Goal: Entertainment & Leisure: Browse casually

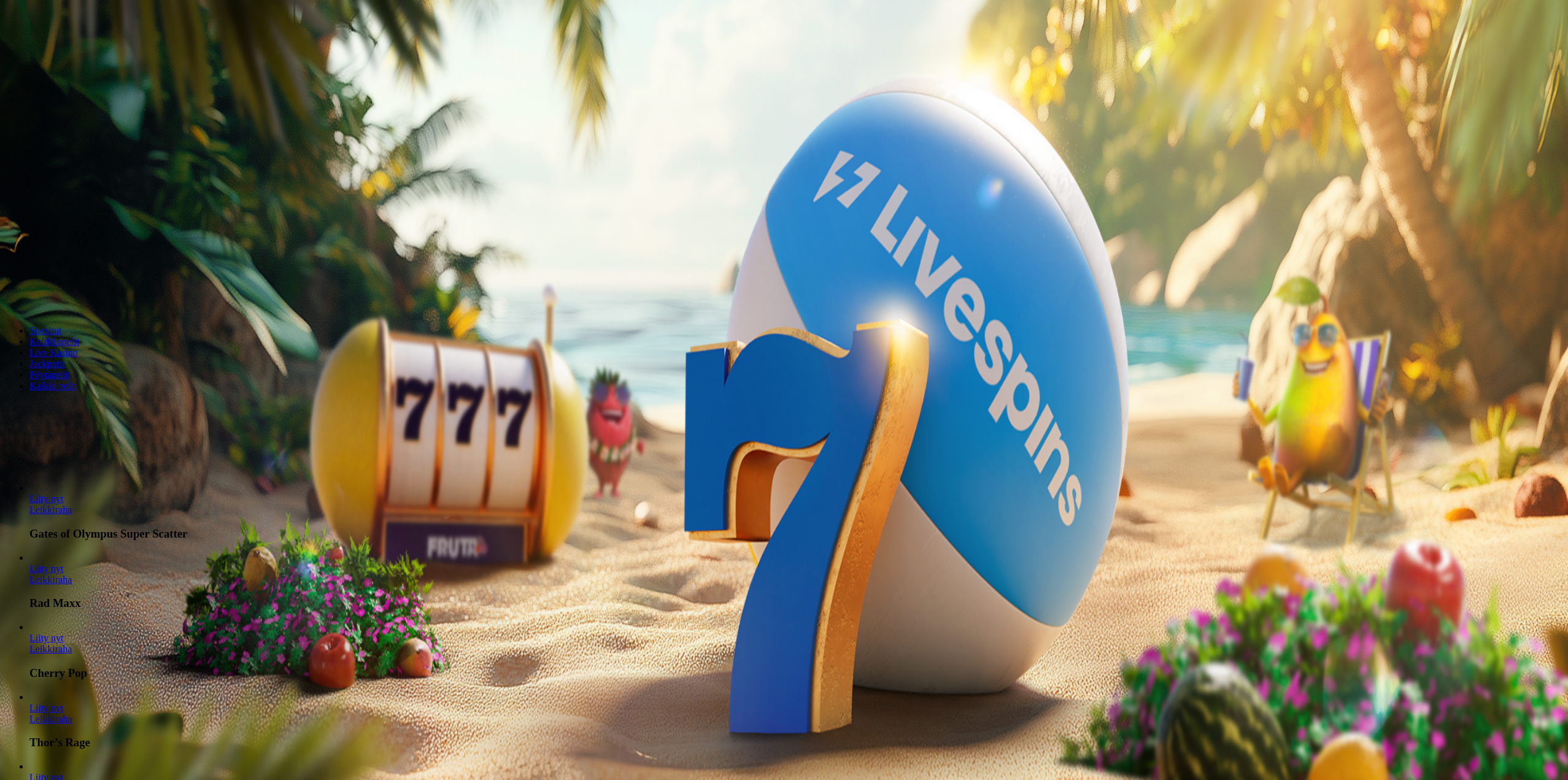
drag, startPoint x: 0, startPoint y: 0, endPoint x: 97, endPoint y: 114, distance: 149.7
click at [97, 51] on div "Talletus 0.00 € Kirjaudu" at bounding box center [784, 44] width 1558 height 13
click at [94, 51] on button "Kirjaudu" at bounding box center [85, 44] width 40 height 13
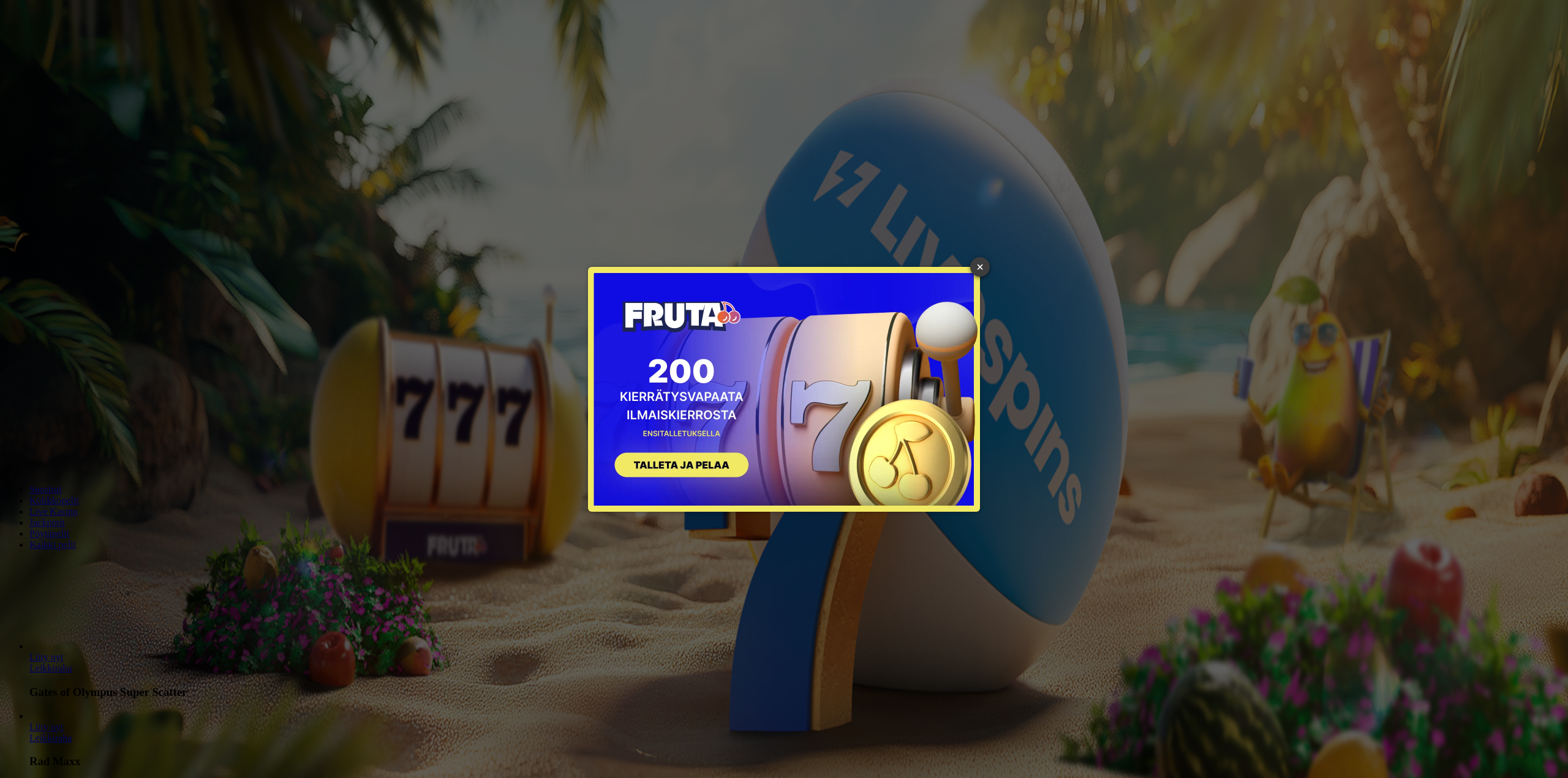
click at [976, 265] on link "×" at bounding box center [980, 267] width 20 height 20
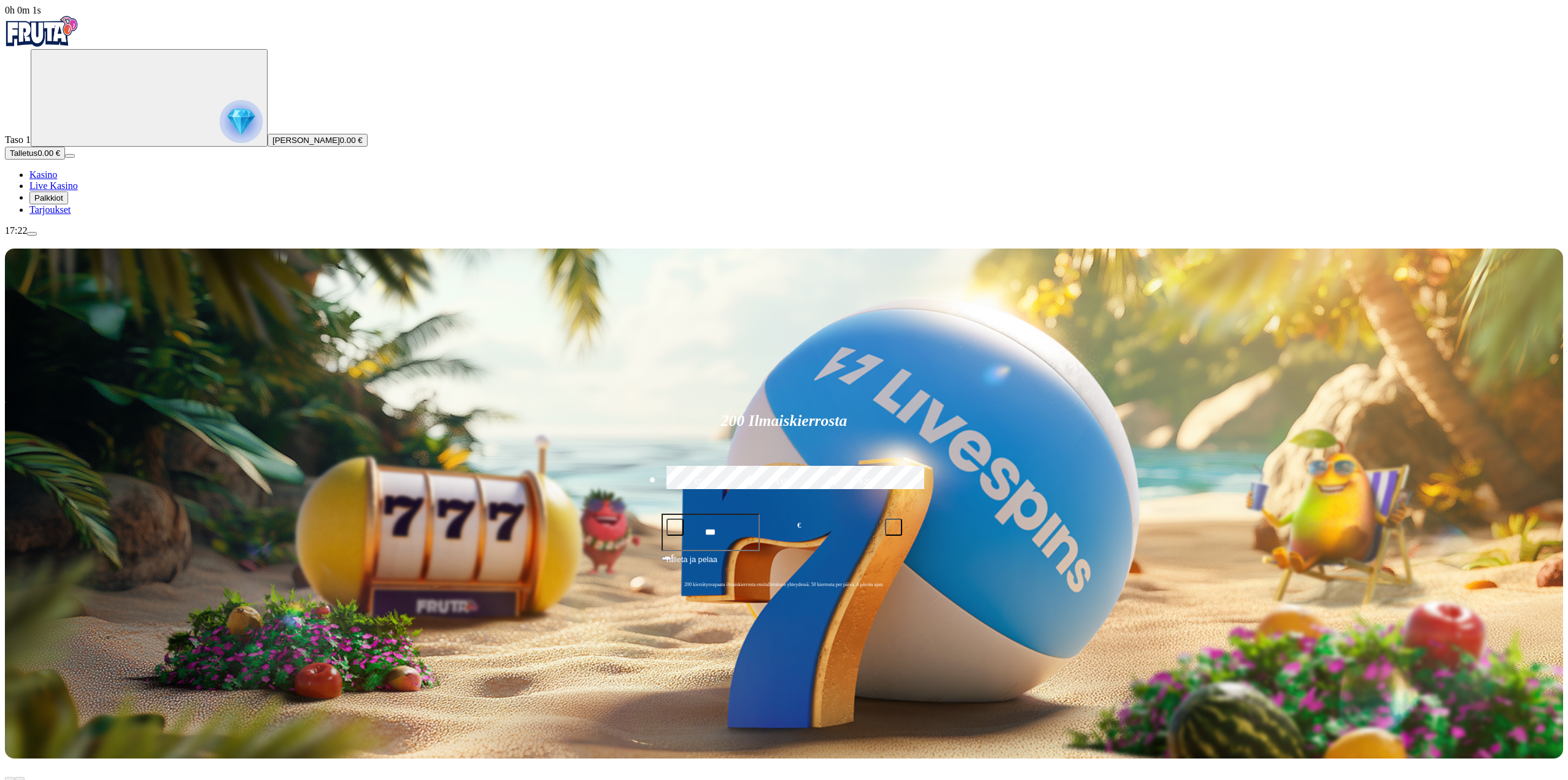
click at [61, 203] on span "Palkkiot" at bounding box center [48, 198] width 29 height 9
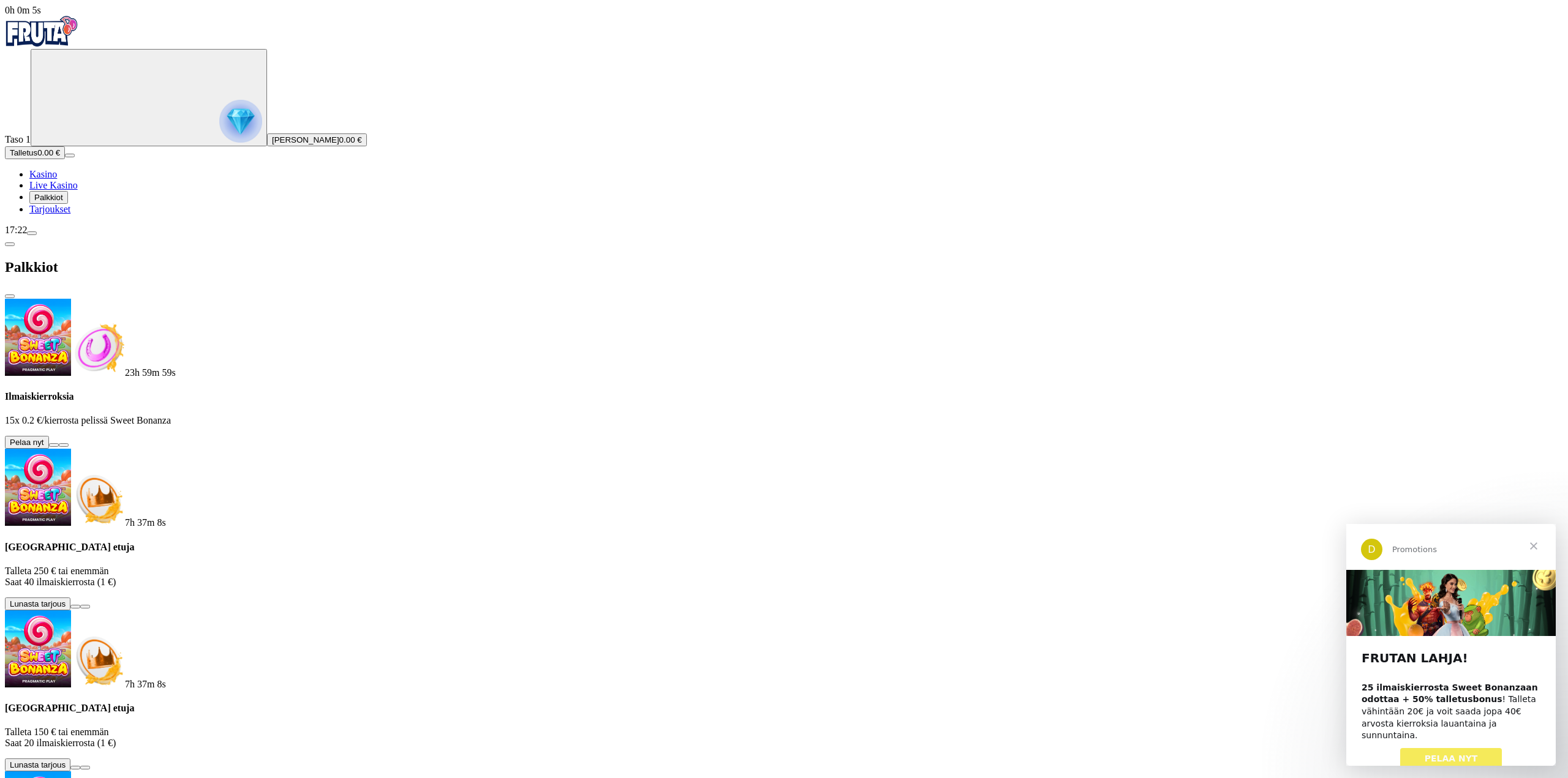
click at [59, 443] on button at bounding box center [54, 445] width 10 height 4
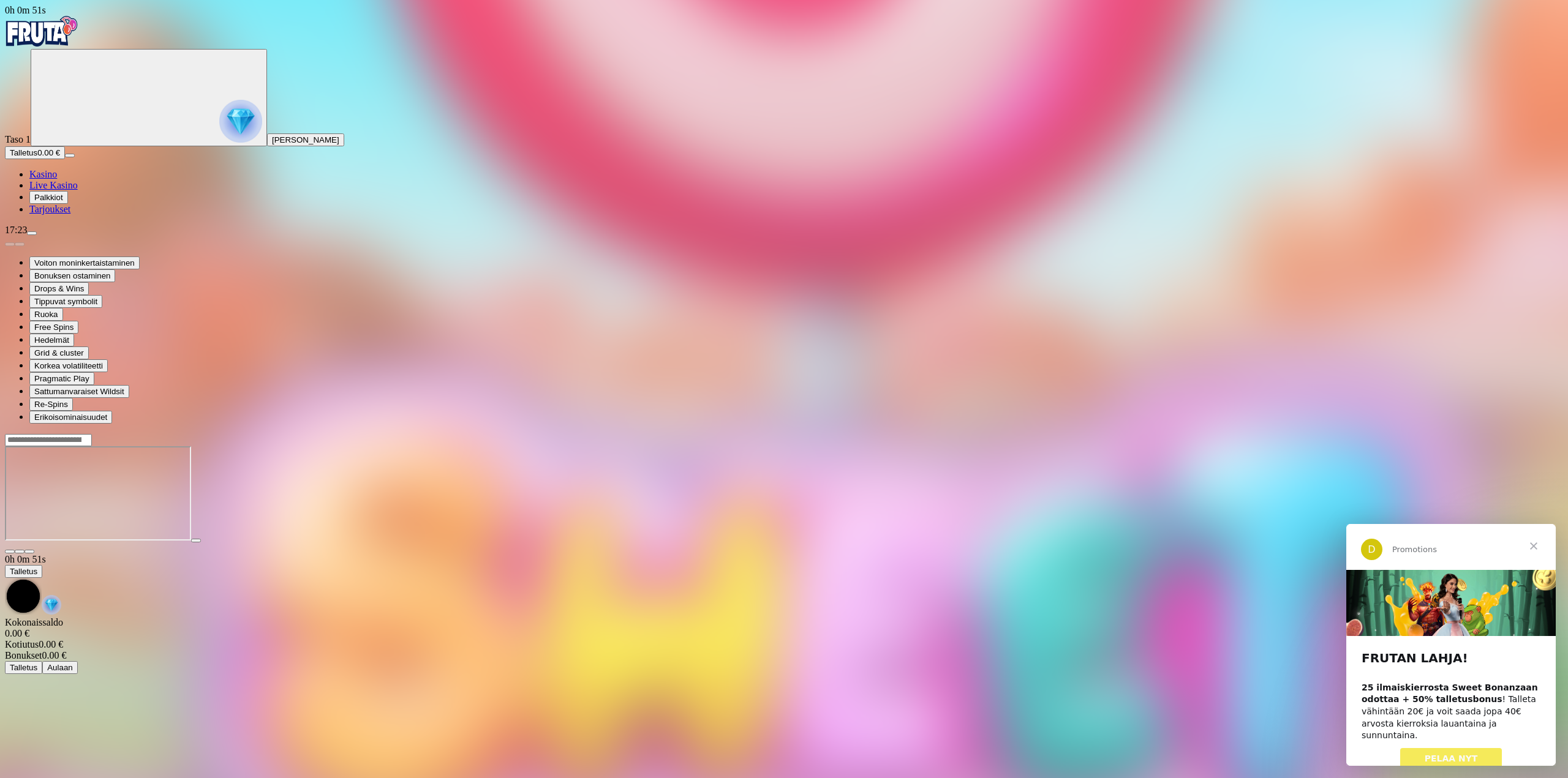
click at [57, 179] on span "Kasino" at bounding box center [43, 174] width 28 height 11
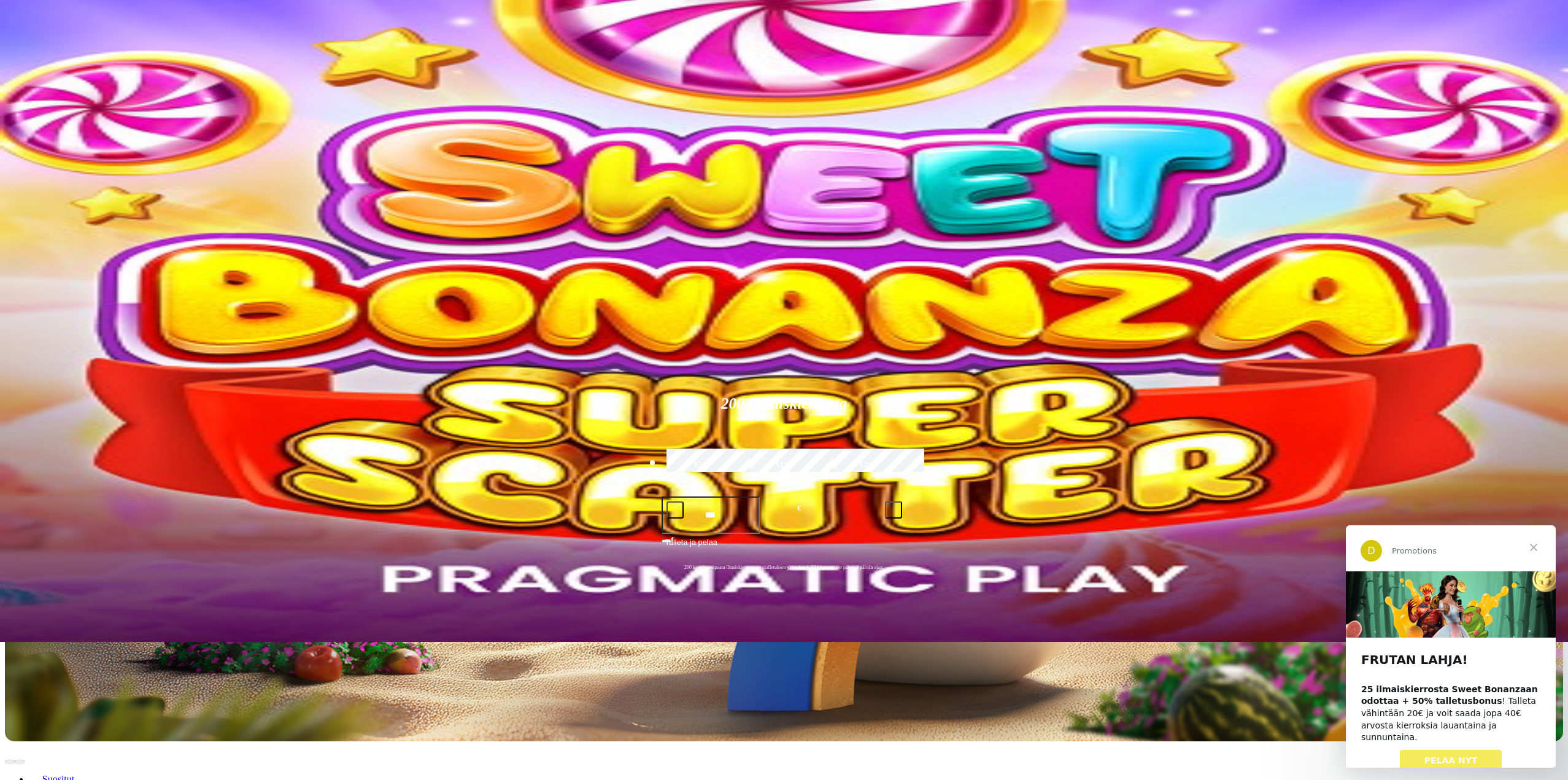
scroll to position [123, 0]
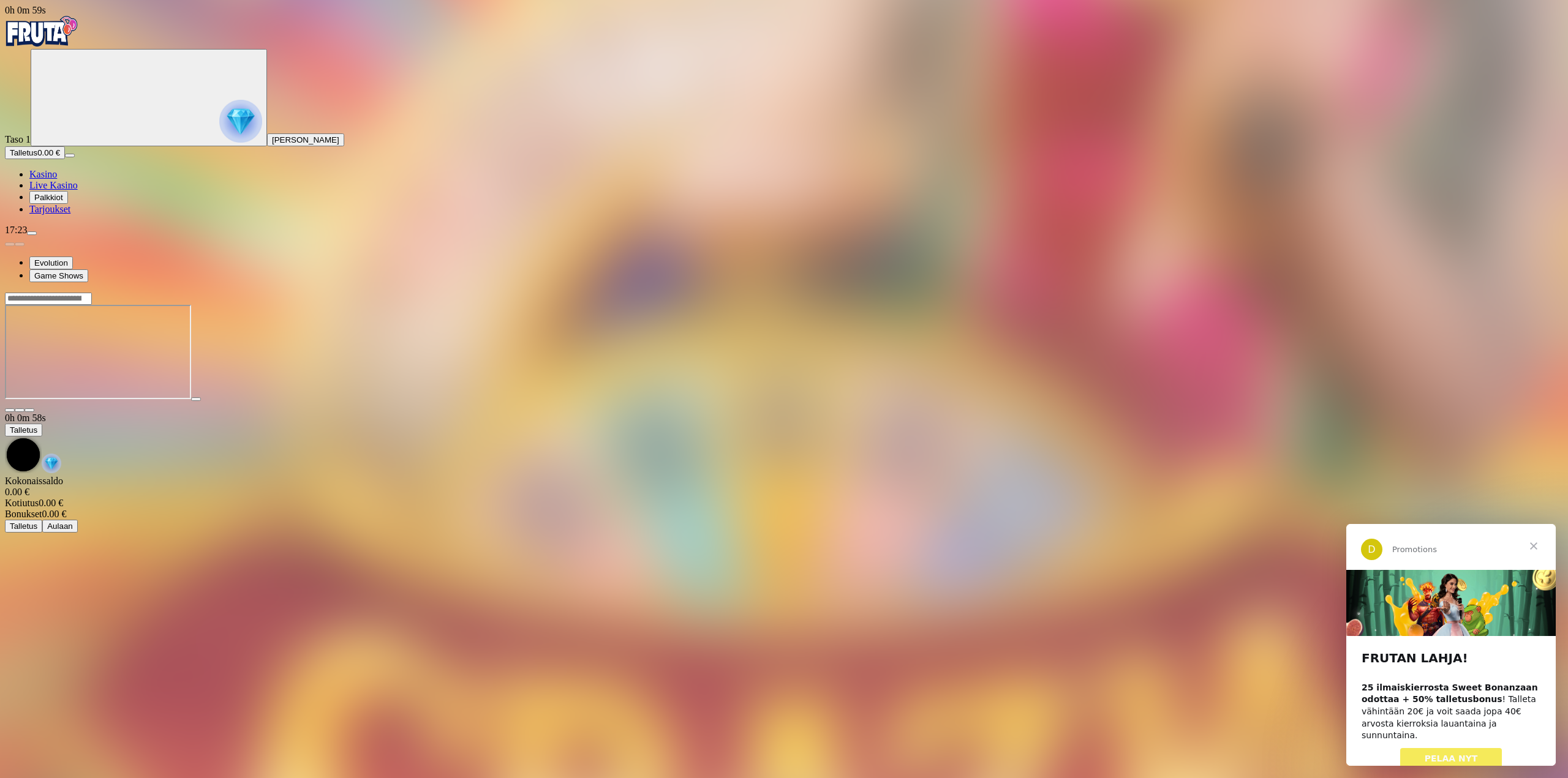
click at [1539, 546] on span "Sulje" at bounding box center [1533, 546] width 44 height 44
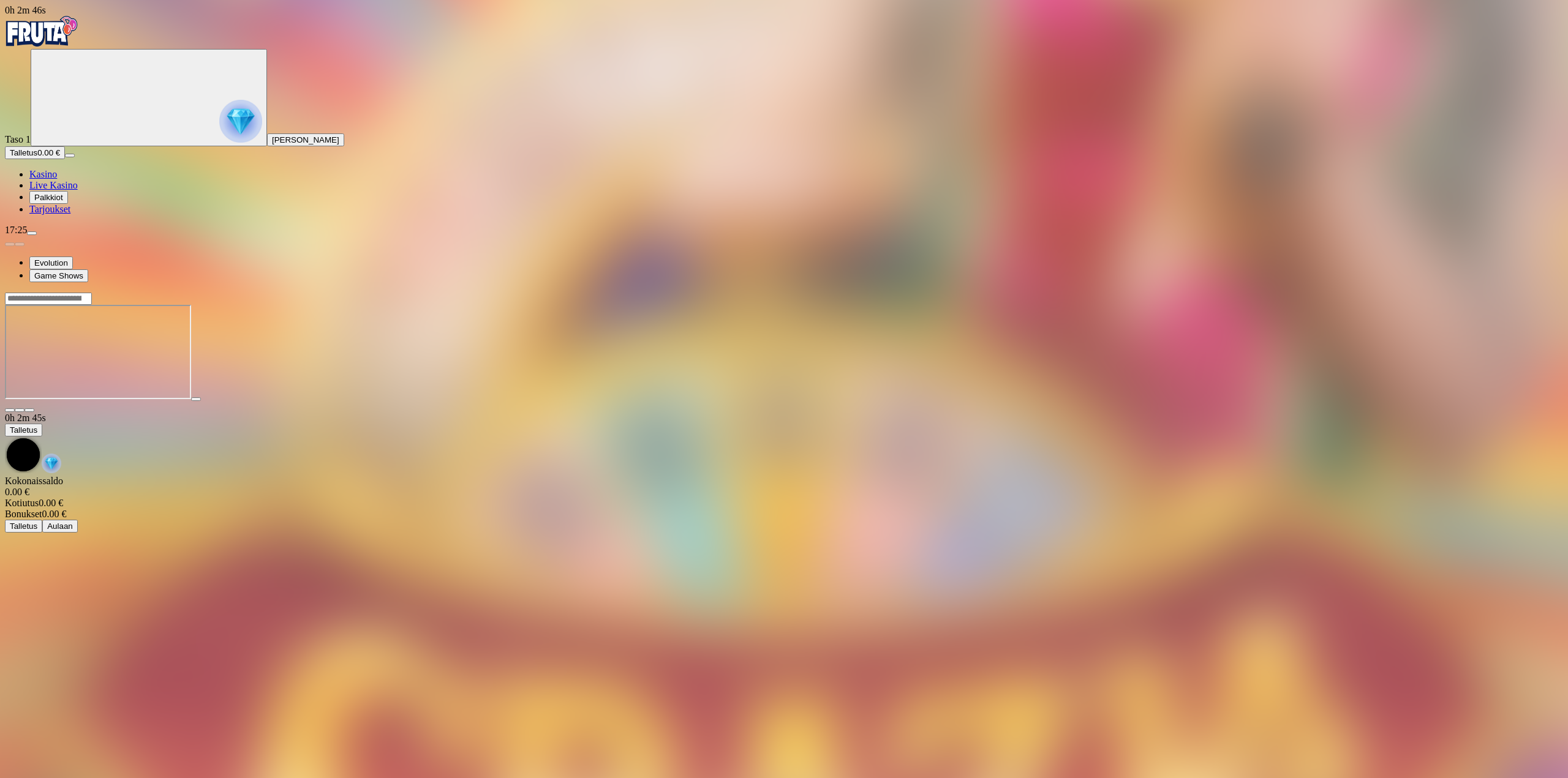
click at [57, 179] on span "Kasino" at bounding box center [43, 174] width 28 height 11
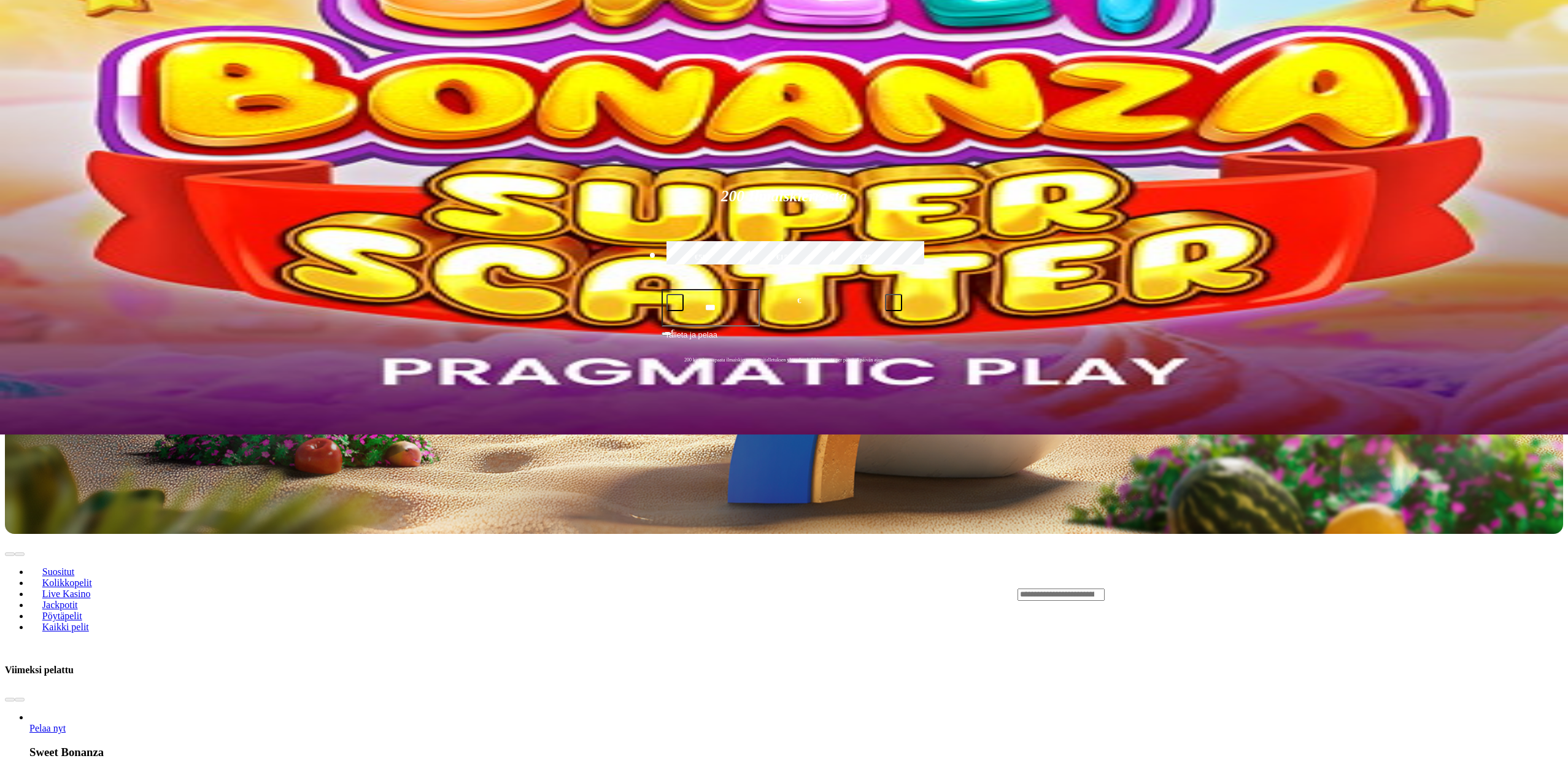
scroll to position [61, 0]
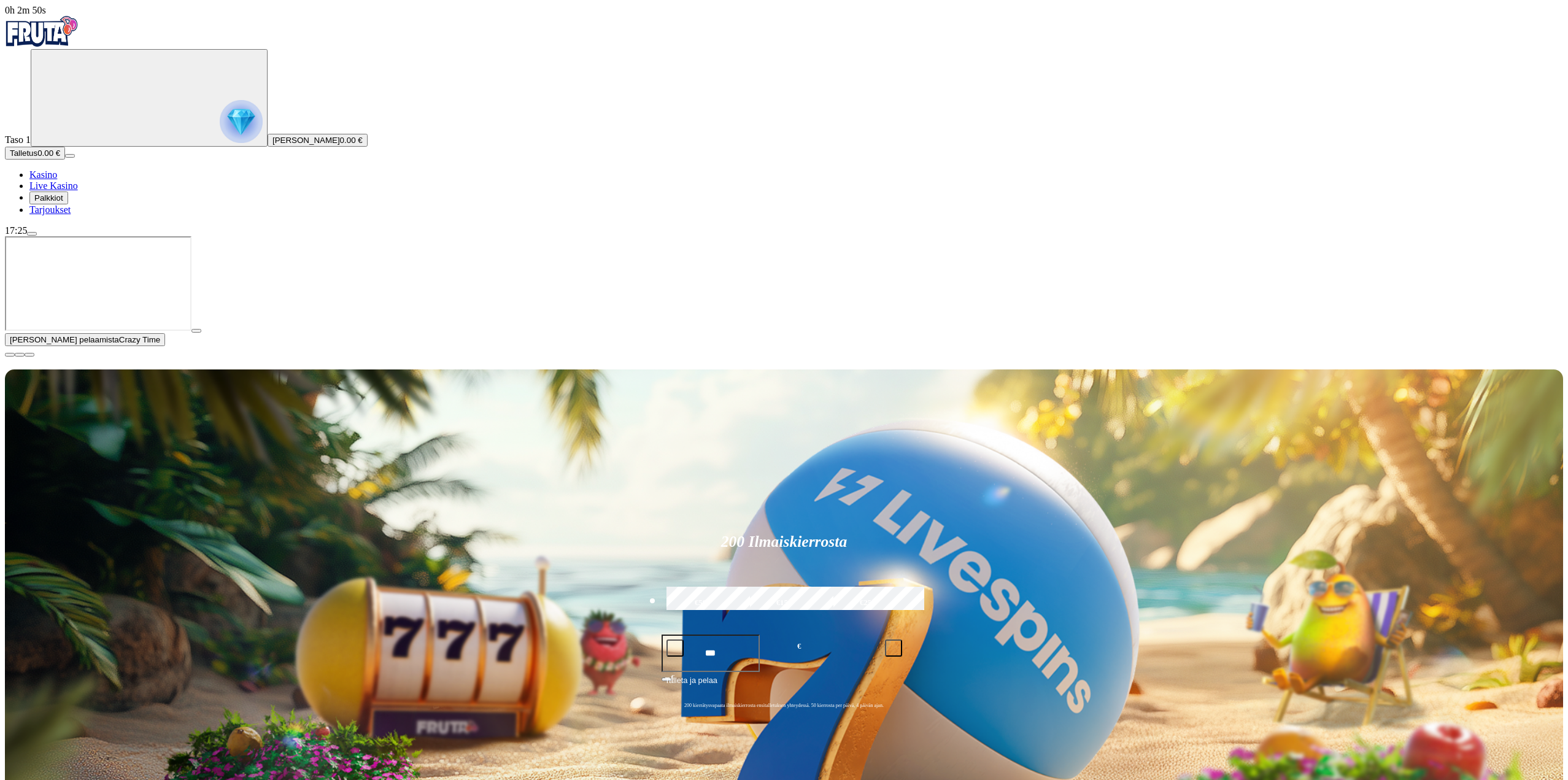
click at [1208, 420] on div "200 Ilmaiskierrosta €50 €150 €250 *** € € Talleta ja pelaa 200 kierrätysvapaata…" at bounding box center [784, 624] width 1558 height 510
type input "******"
